Goal: Information Seeking & Learning: Understand process/instructions

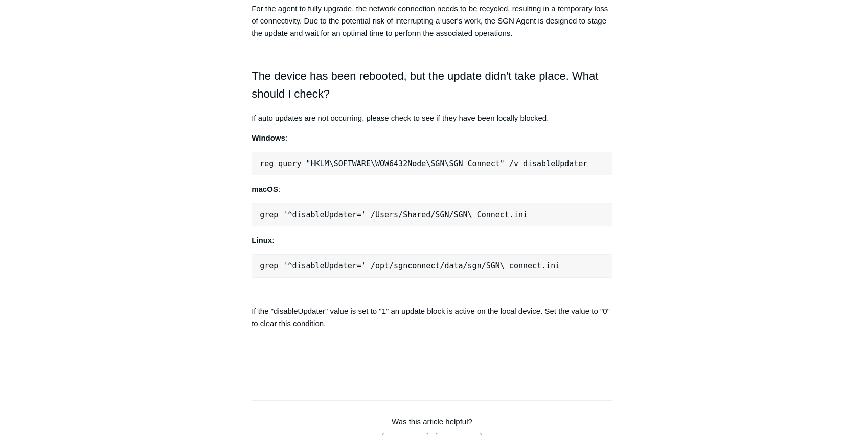
scroll to position [682, 0]
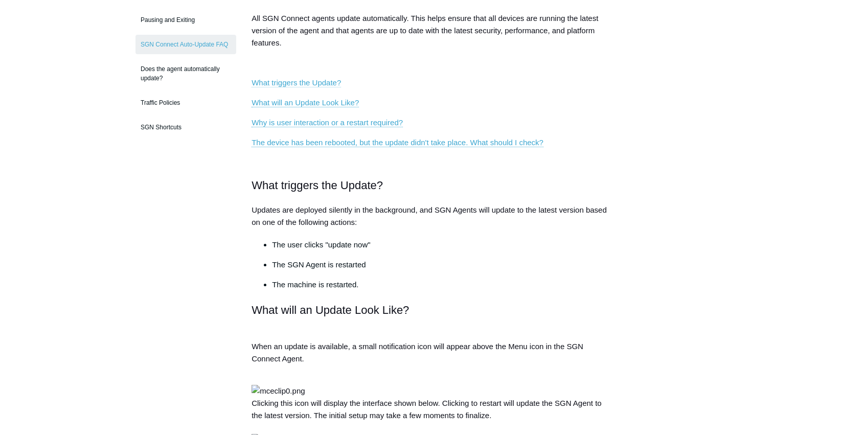
click at [314, 81] on link "What triggers the Update?" at bounding box center [297, 82] width 90 height 9
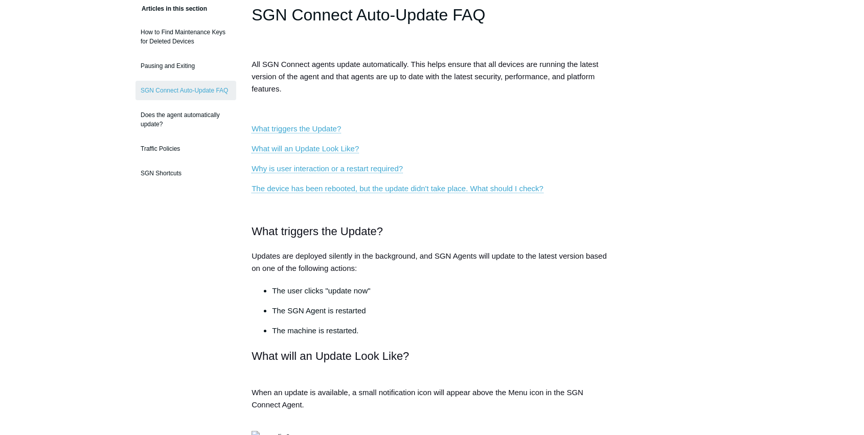
scroll to position [74, 0]
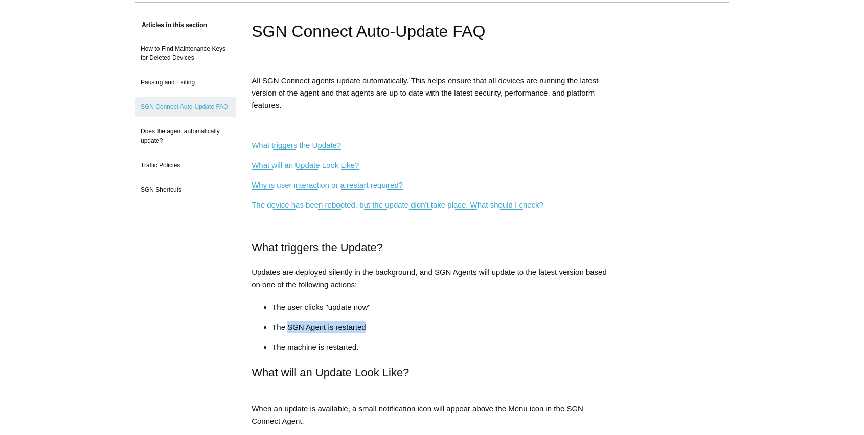
drag, startPoint x: 366, startPoint y: 326, endPoint x: 289, endPoint y: 328, distance: 76.7
click at [289, 328] on p "The SGN Agent is restarted" at bounding box center [442, 327] width 341 height 12
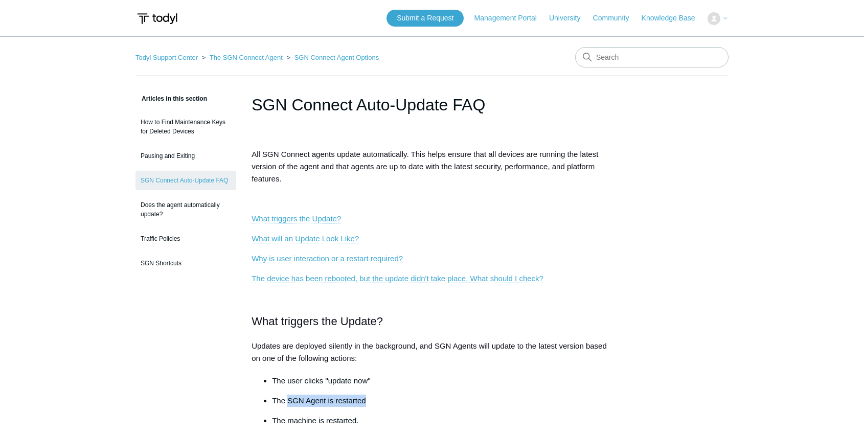
scroll to position [0, 0]
click at [641, 51] on input "Search" at bounding box center [651, 57] width 153 height 20
type input "restart sgn agent"
click at [676, 57] on input "restart sgn agent" at bounding box center [651, 57] width 153 height 20
drag, startPoint x: 676, startPoint y: 57, endPoint x: 523, endPoint y: 46, distance: 153.9
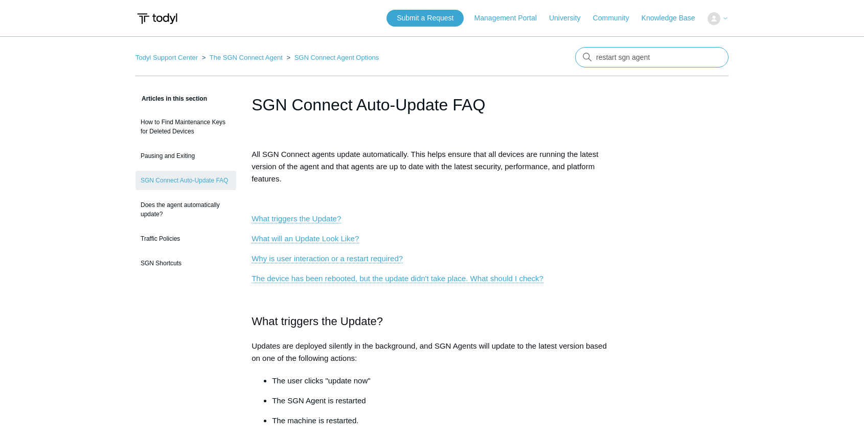
click at [651, 17] on link "Knowledge Base" at bounding box center [674, 18] width 64 height 11
click at [662, 20] on link "Knowledge Base" at bounding box center [674, 18] width 64 height 11
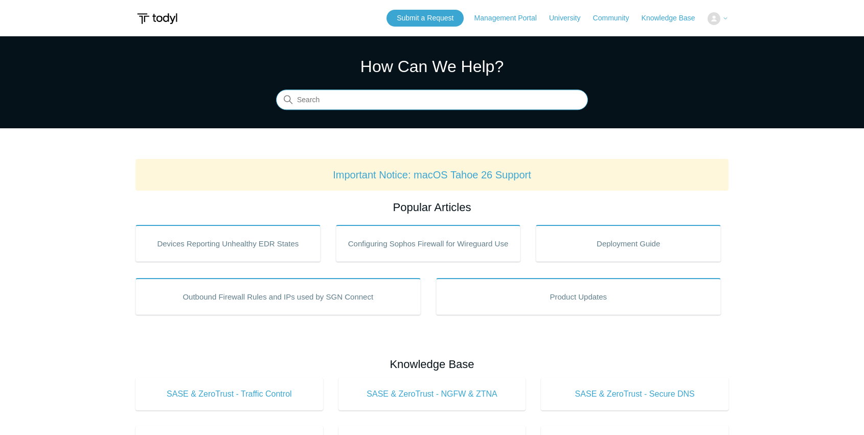
click at [368, 96] on input "Search" at bounding box center [432, 100] width 312 height 20
paste input "restart sgn agent"
type input "restart sgn agent"
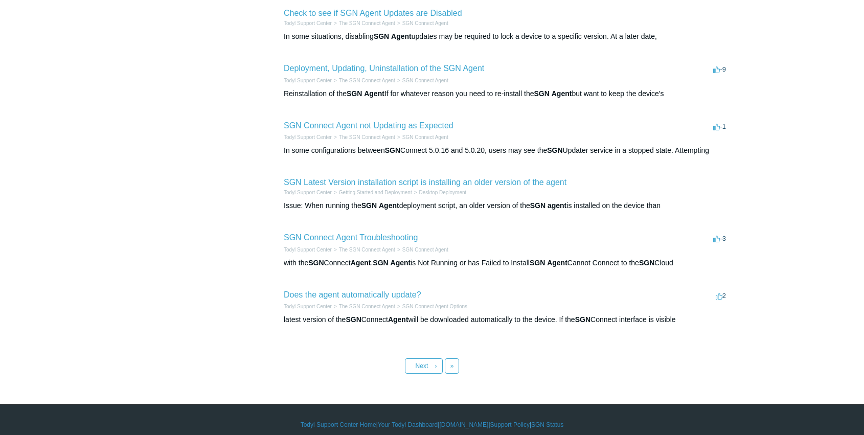
scroll to position [341, 0]
click at [401, 293] on link "Does the agent automatically update?" at bounding box center [353, 295] width 138 height 9
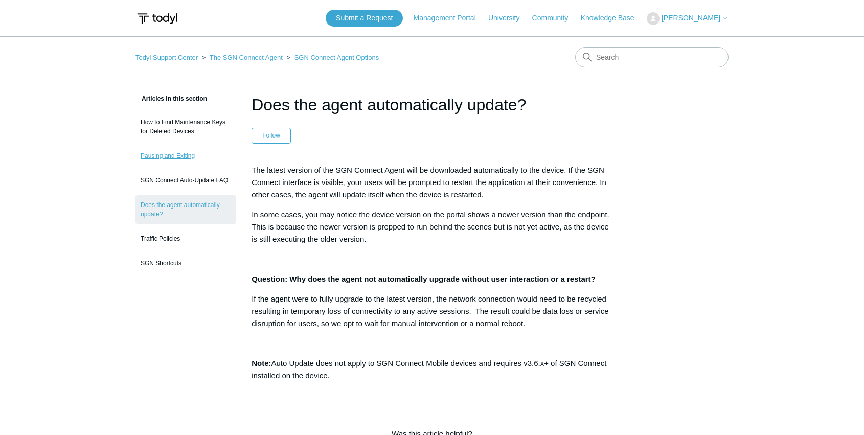
click at [185, 158] on link "Pausing and Exiting" at bounding box center [186, 155] width 101 height 19
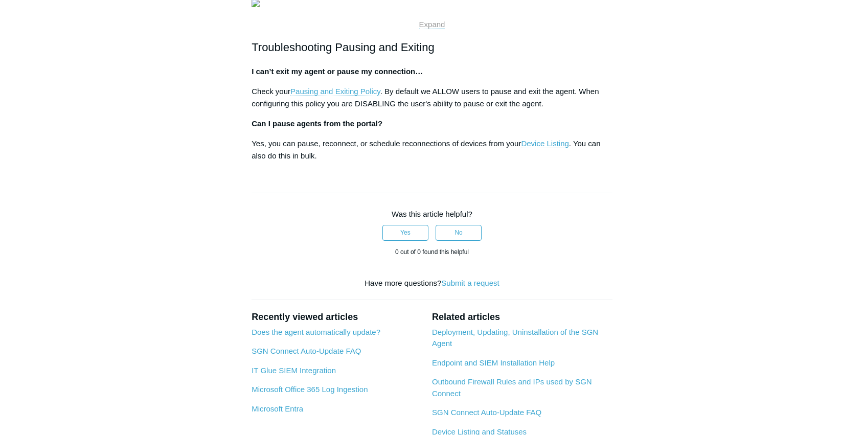
scroll to position [273, 0]
